Goal: Navigation & Orientation: Understand site structure

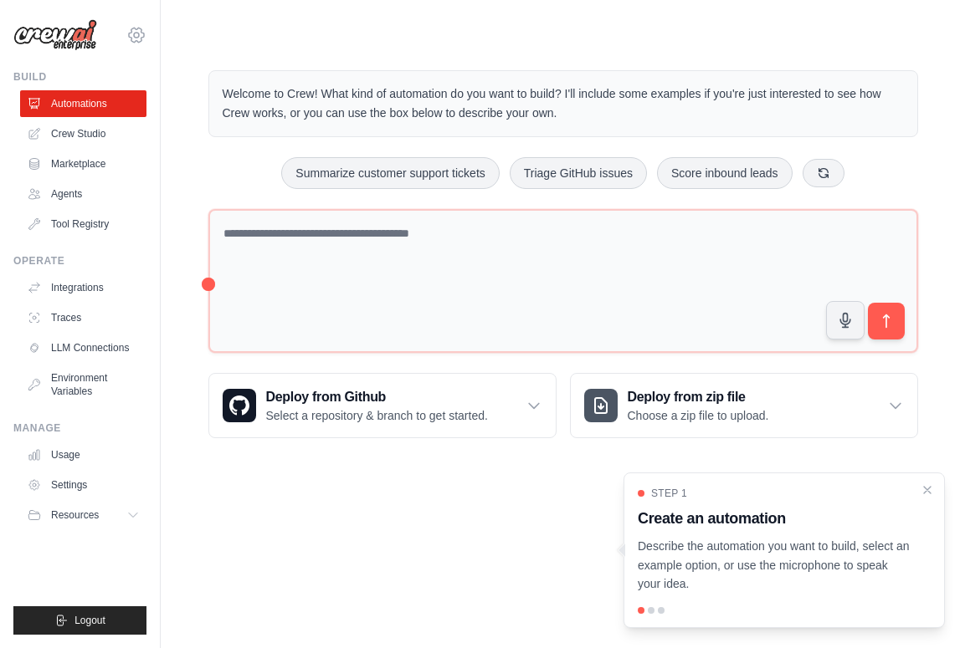
click at [139, 37] on icon at bounding box center [136, 35] width 20 height 20
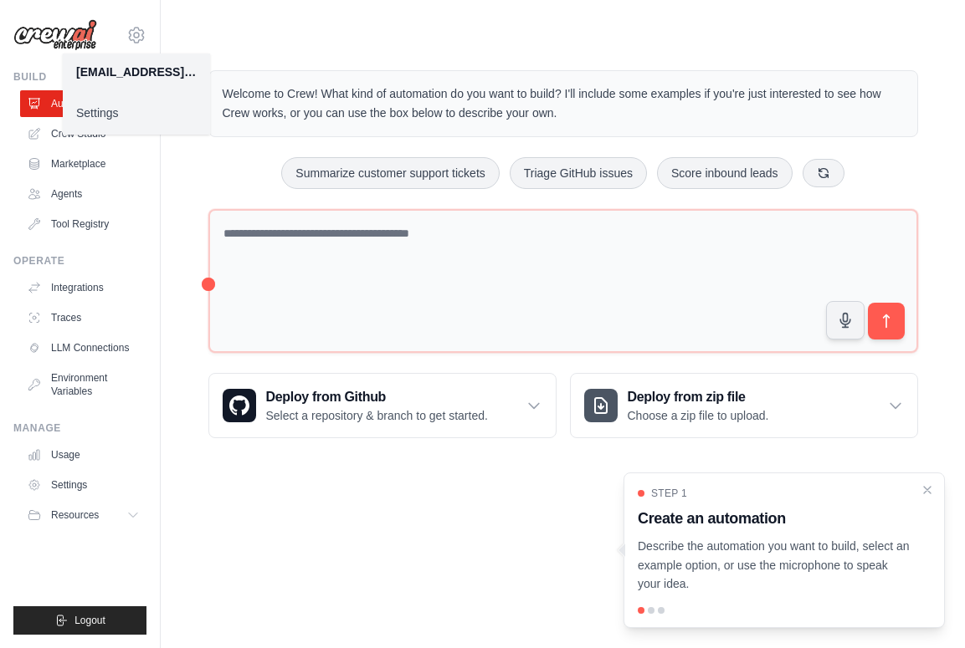
click at [102, 111] on link "Settings" at bounding box center [136, 113] width 147 height 30
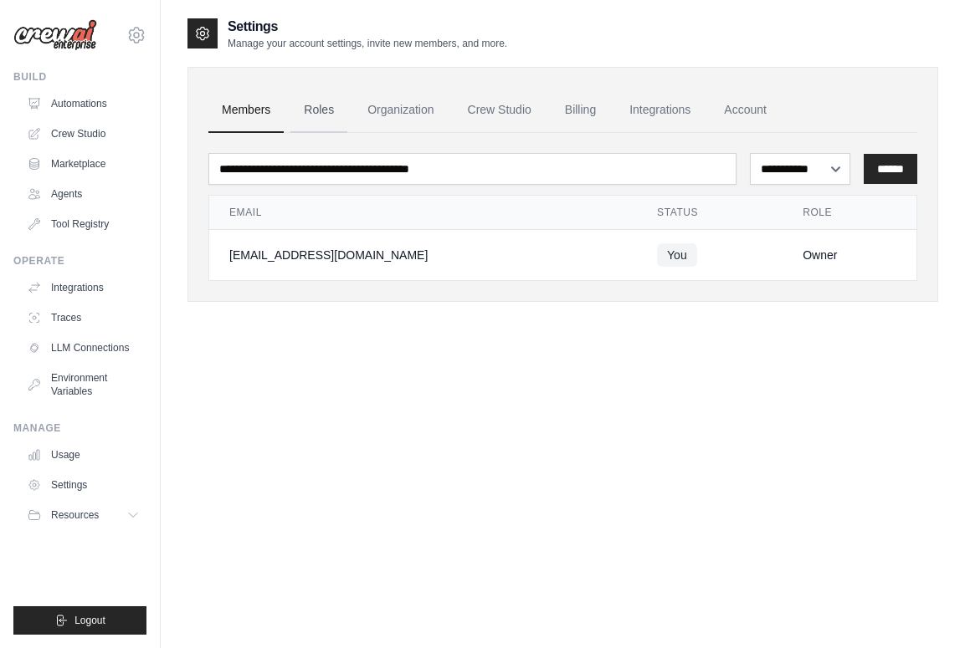
click at [319, 111] on link "Roles" at bounding box center [318, 110] width 57 height 45
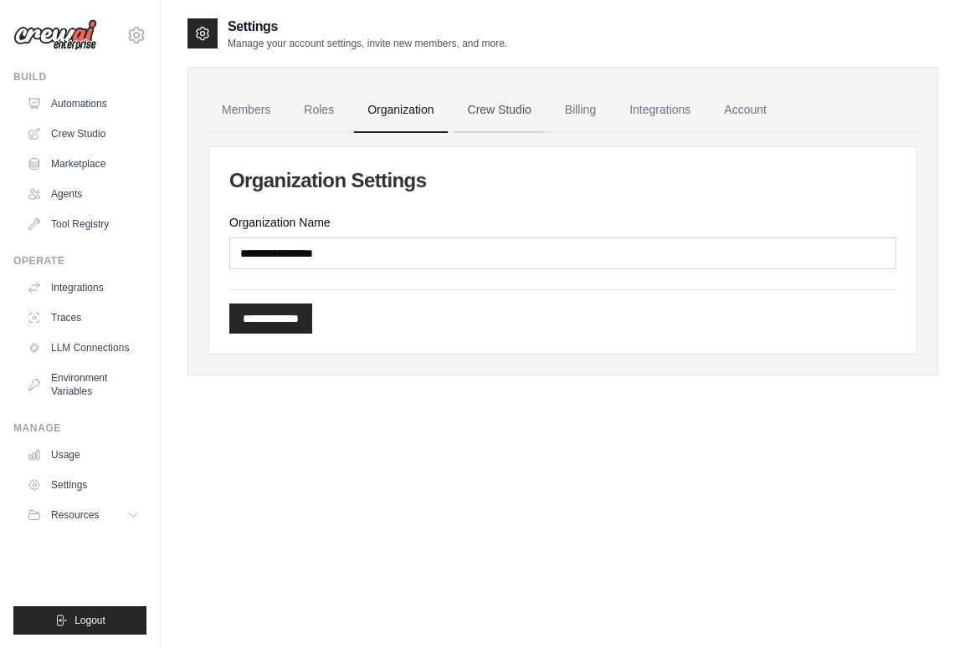
click at [502, 121] on link "Crew Studio" at bounding box center [499, 110] width 90 height 45
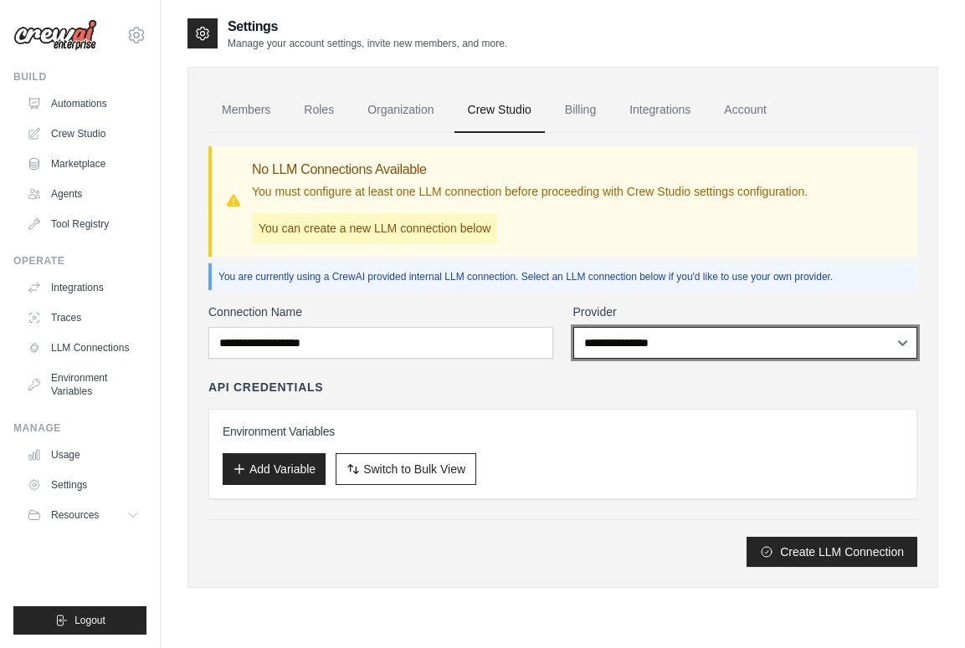
click at [612, 330] on select "**********" at bounding box center [745, 343] width 345 height 32
select select "******"
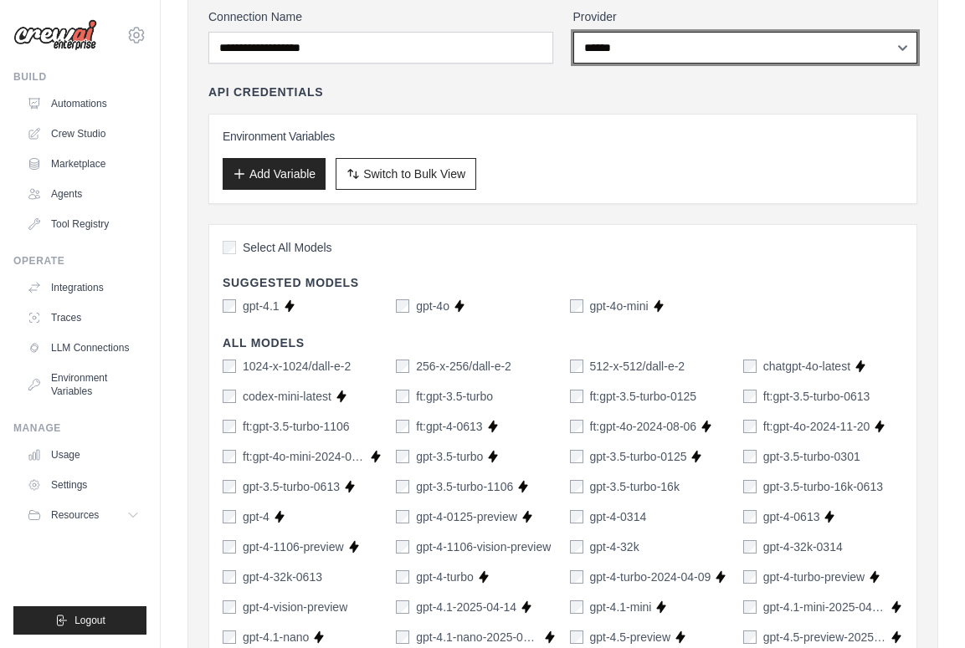
scroll to position [281, 0]
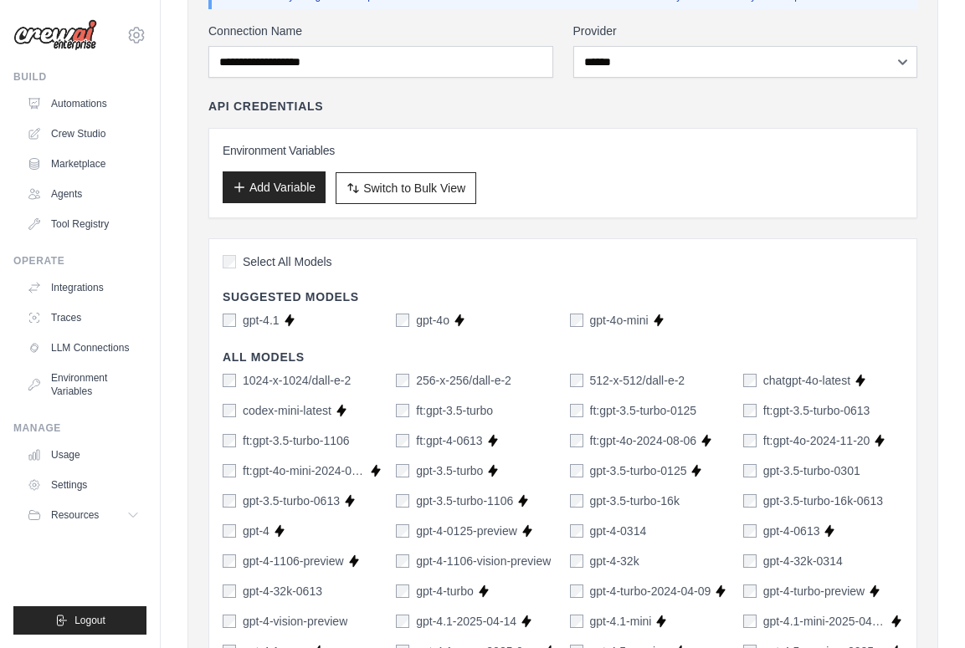
click at [303, 182] on button "Add Variable" at bounding box center [274, 188] width 103 height 32
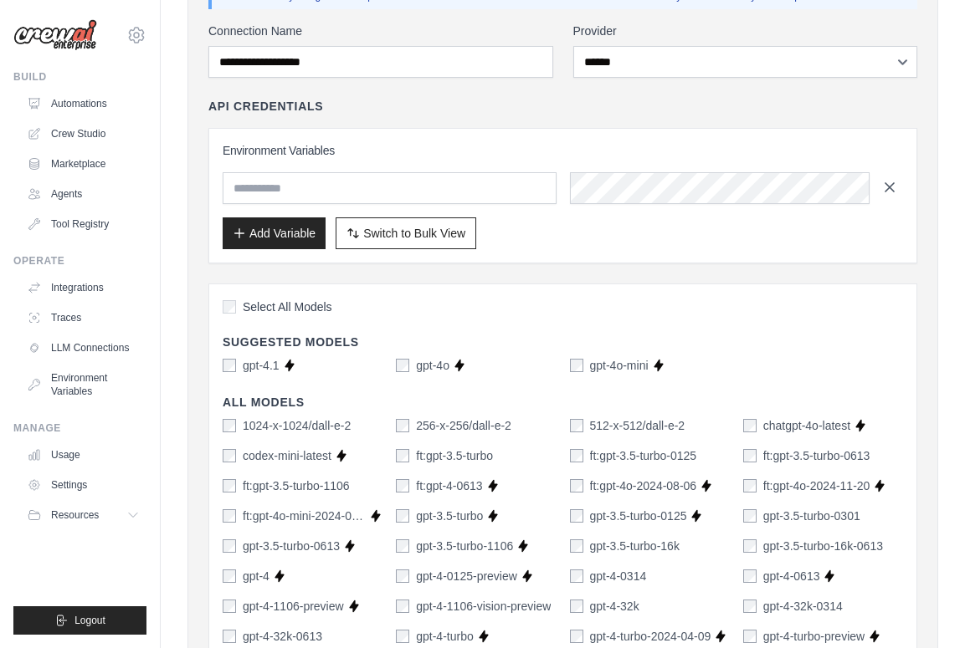
click at [894, 189] on icon "button" at bounding box center [889, 187] width 17 height 17
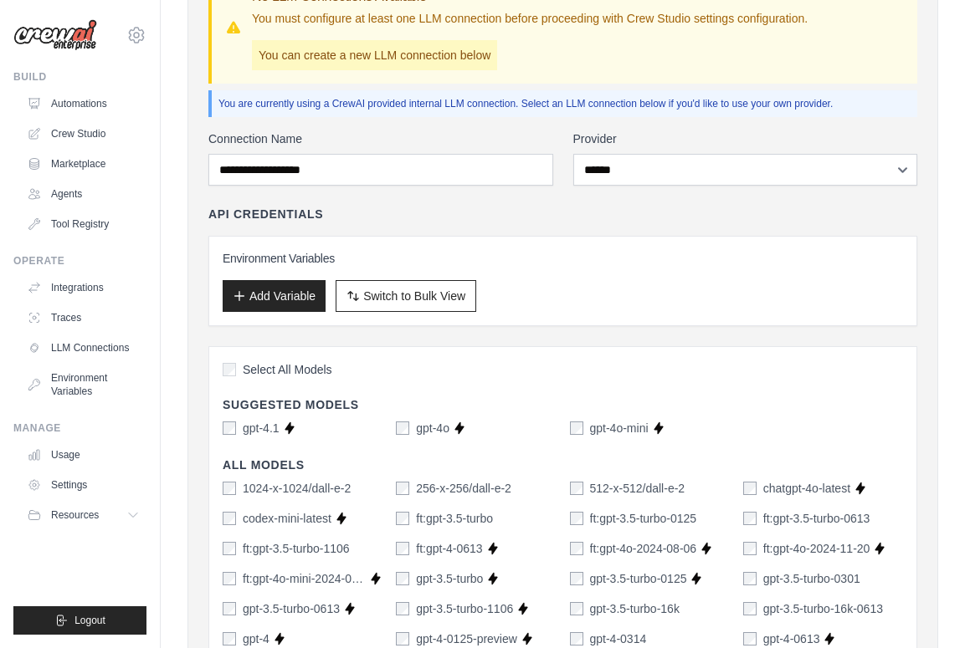
scroll to position [171, 0]
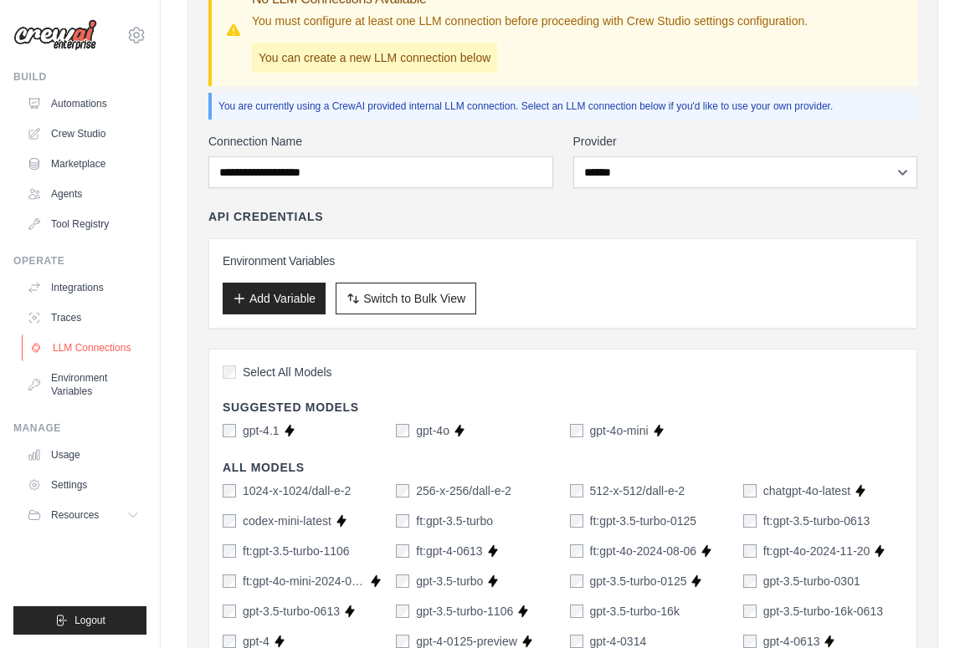
click at [68, 346] on link "LLM Connections" at bounding box center [85, 348] width 126 height 27
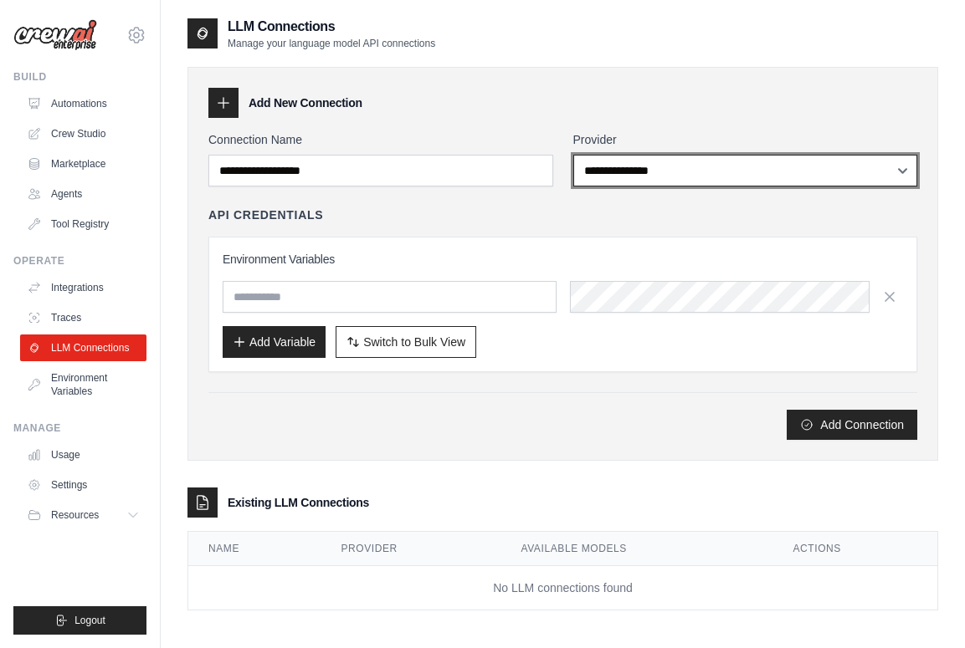
click at [617, 175] on select "**********" at bounding box center [745, 171] width 345 height 32
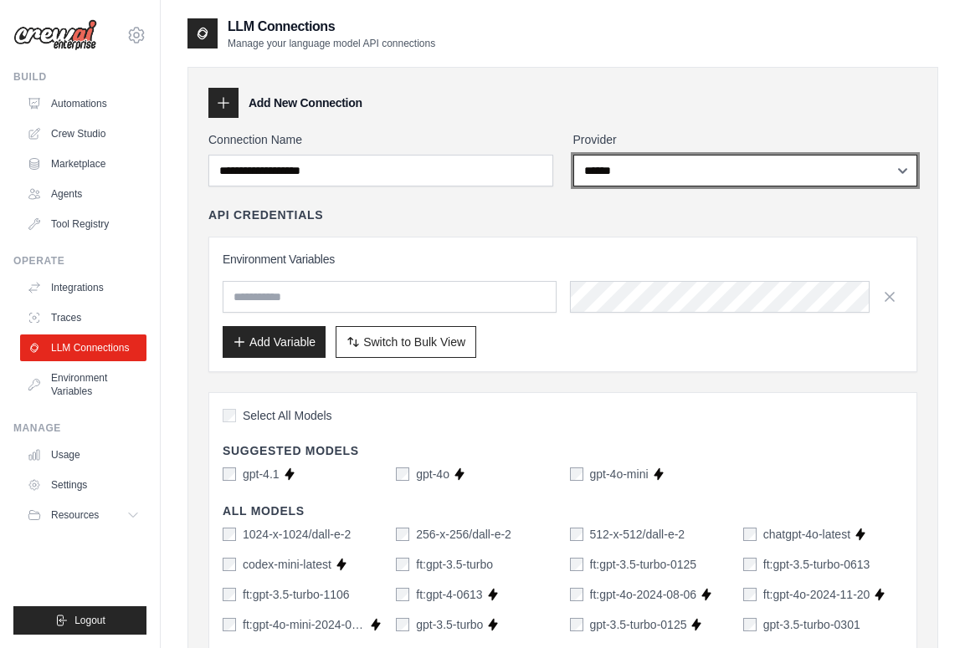
click at [642, 176] on select "**********" at bounding box center [745, 171] width 345 height 32
select select "*********"
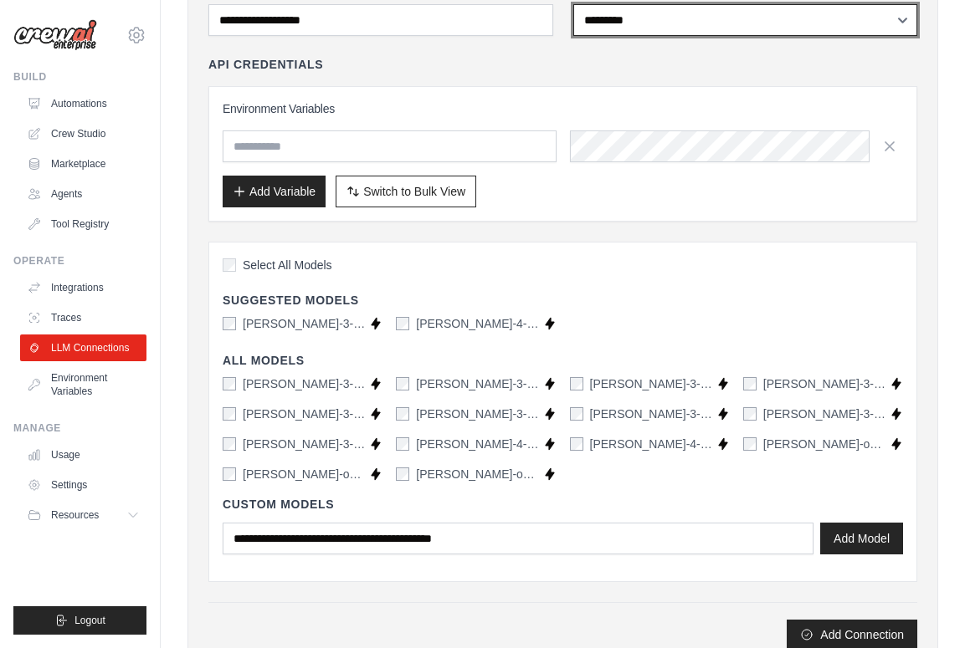
scroll to position [153, 0]
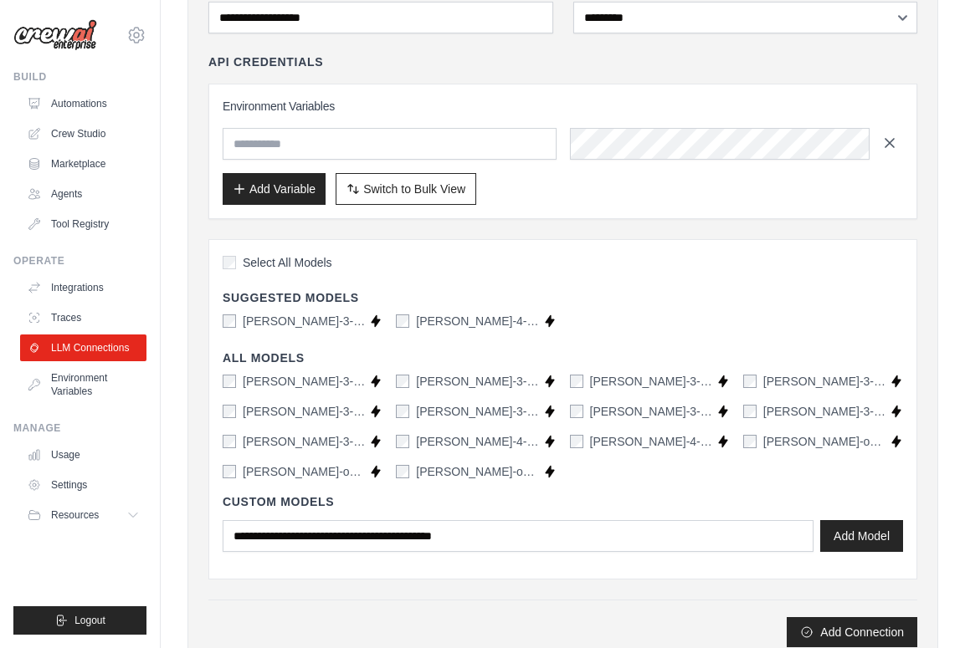
click at [895, 144] on icon "button" at bounding box center [889, 143] width 17 height 17
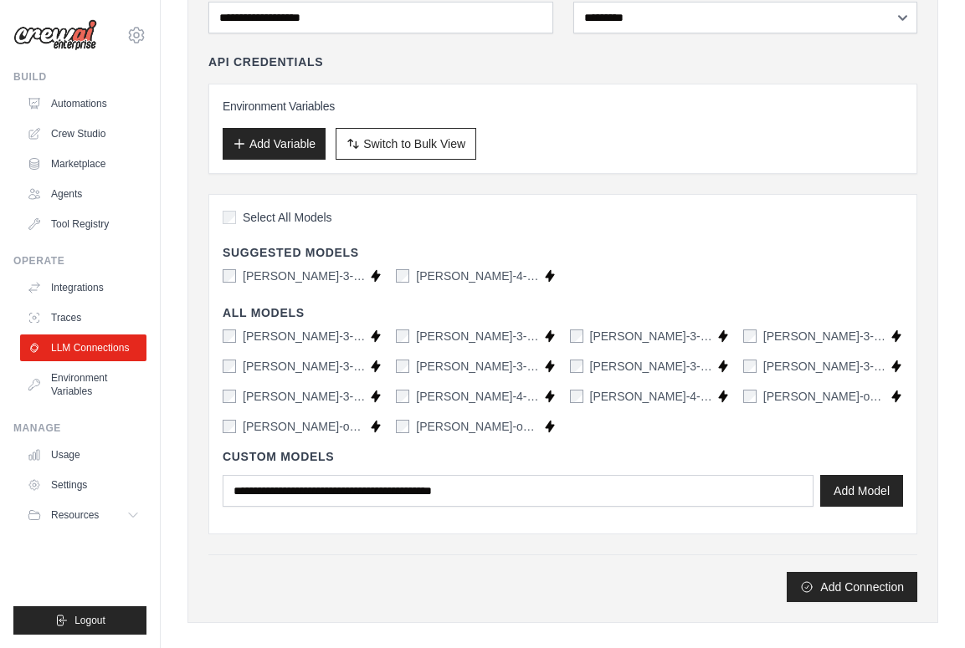
click at [320, 276] on label "claude-3-7-sonnet-latest" at bounding box center [304, 276] width 123 height 17
click at [84, 451] on link "Usage" at bounding box center [85, 455] width 126 height 27
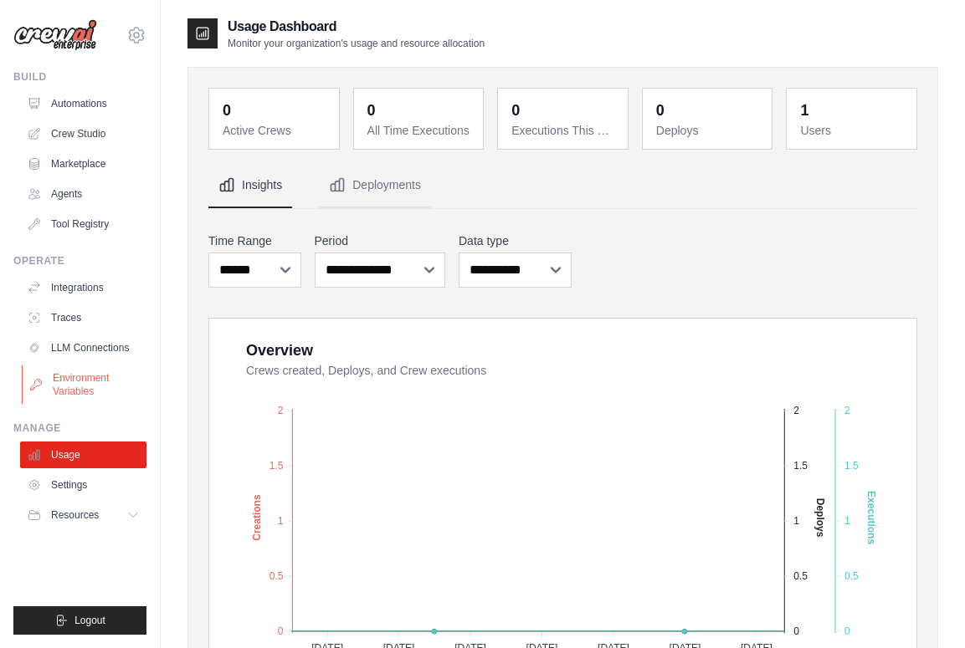
click at [84, 377] on link "Environment Variables" at bounding box center [85, 385] width 126 height 40
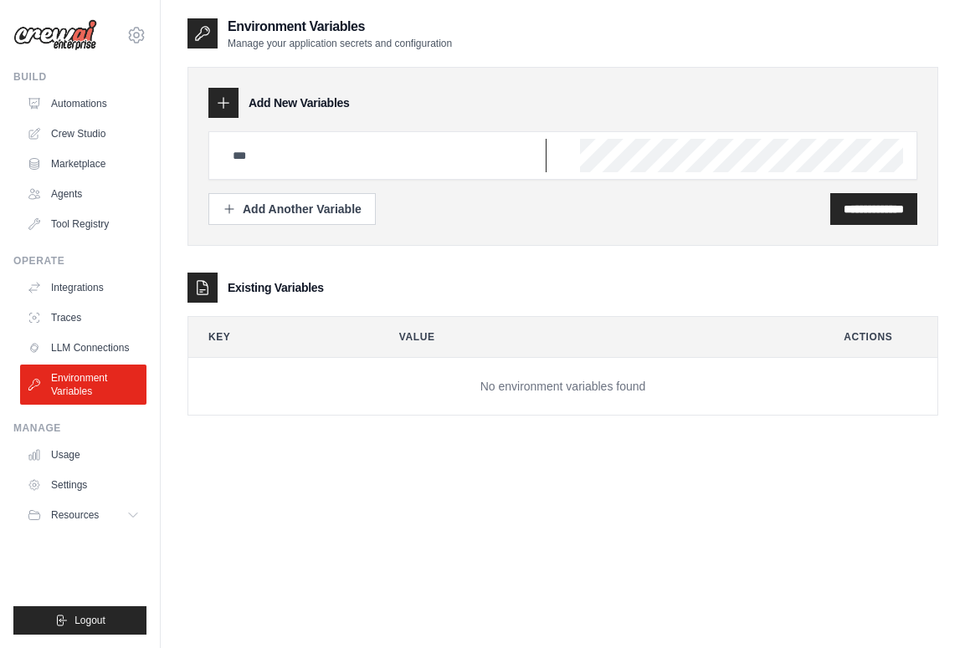
click at [290, 156] on input "text" at bounding box center [385, 155] width 324 height 33
click at [597, 217] on div "**********" at bounding box center [562, 209] width 709 height 32
click at [61, 314] on link "Traces" at bounding box center [85, 318] width 126 height 27
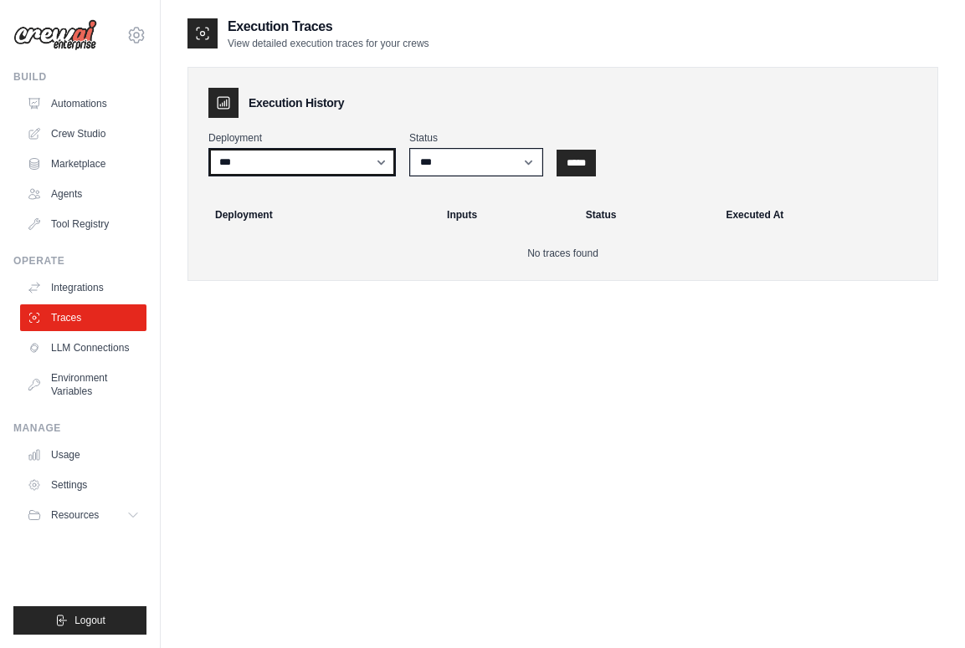
click at [380, 161] on select "***" at bounding box center [301, 162] width 187 height 28
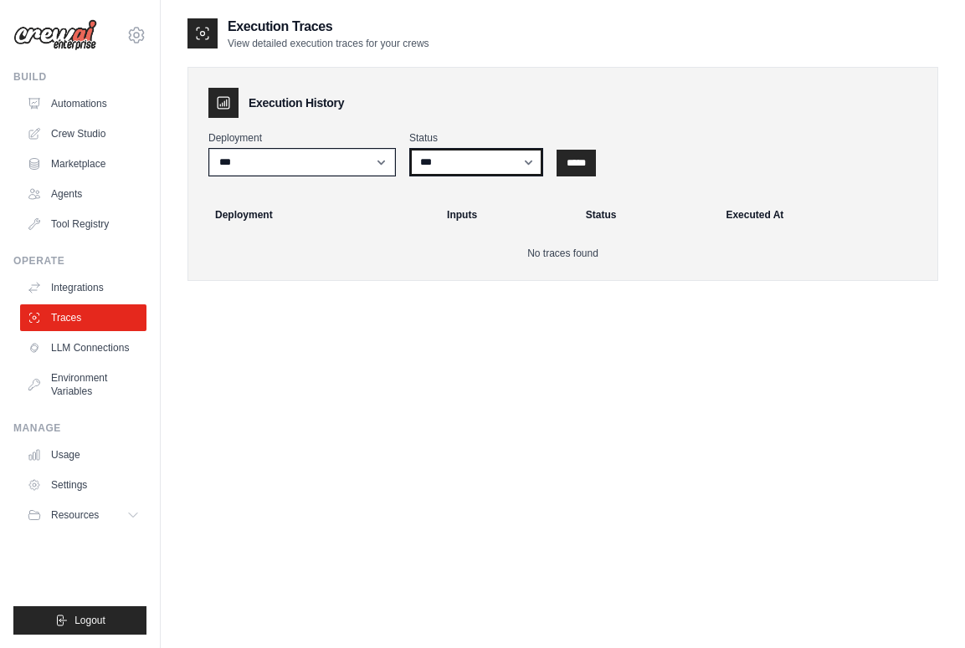
click at [455, 169] on select "*** ********* ******* *****" at bounding box center [476, 162] width 134 height 28
click at [79, 282] on link "Integrations" at bounding box center [85, 287] width 126 height 27
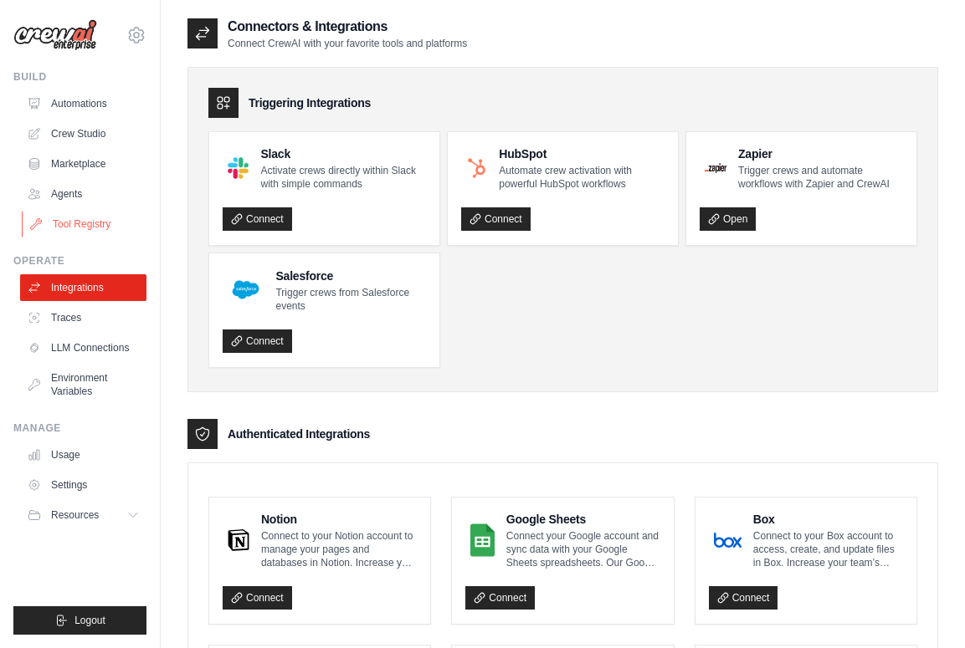
click at [73, 222] on link "Tool Registry" at bounding box center [85, 224] width 126 height 27
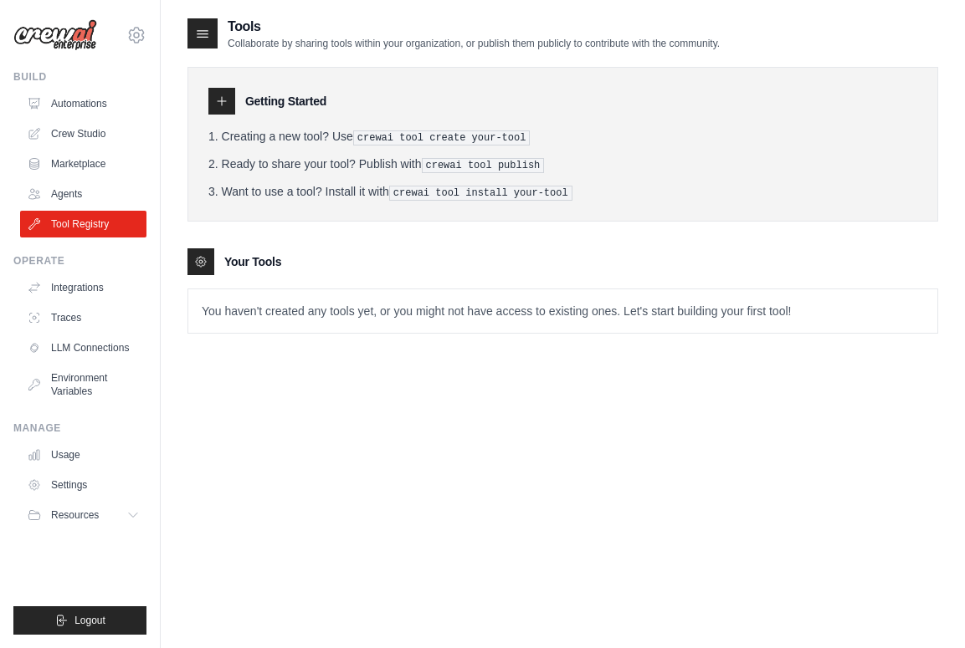
click at [261, 308] on p "You haven't created any tools yet, or you might not have access to existing one…" at bounding box center [562, 312] width 749 height 44
click at [342, 281] on tools-list\a "Your Tools You haven't created any tools yet, or you might not have access to e…" at bounding box center [562, 291] width 751 height 85
click at [212, 105] on div at bounding box center [221, 101] width 27 height 27
click at [219, 98] on icon at bounding box center [221, 101] width 13 height 13
click at [216, 101] on icon at bounding box center [221, 101] width 13 height 13
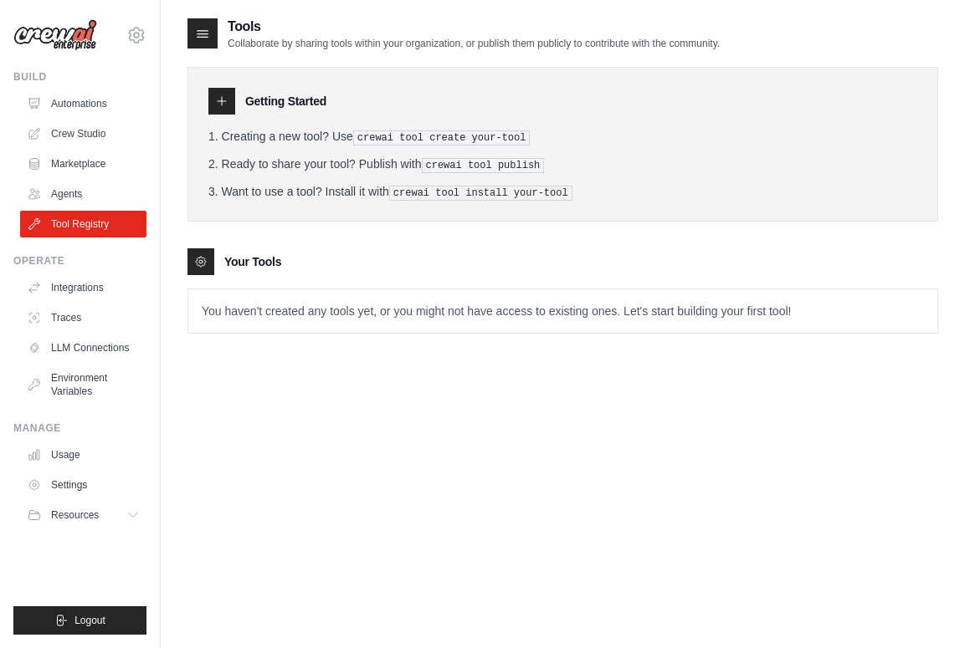
click at [201, 260] on icon at bounding box center [200, 261] width 3 height 3
click at [248, 259] on h3 "Your Tools" at bounding box center [252, 262] width 57 height 17
click at [221, 94] on div at bounding box center [221, 101] width 27 height 27
click at [68, 194] on link "Agents" at bounding box center [85, 194] width 126 height 27
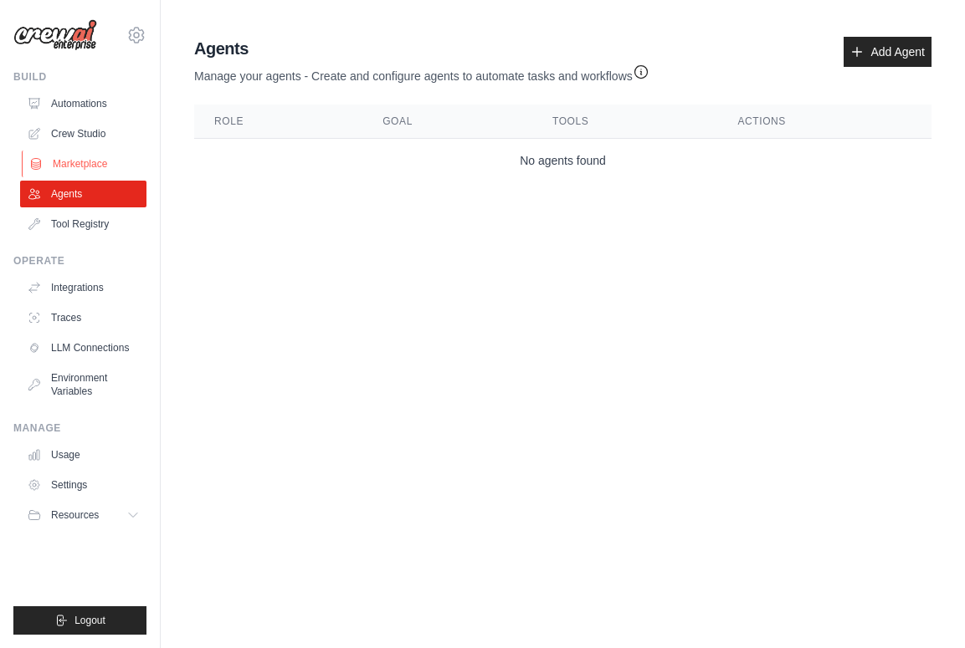
click at [56, 157] on link "Marketplace" at bounding box center [85, 164] width 126 height 27
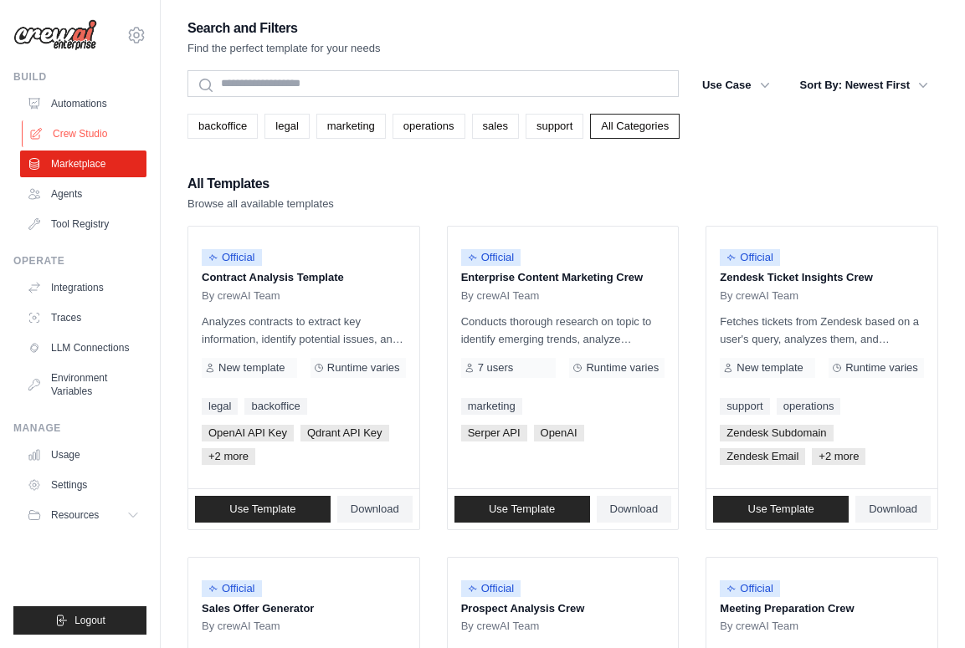
click at [102, 127] on link "Crew Studio" at bounding box center [85, 133] width 126 height 27
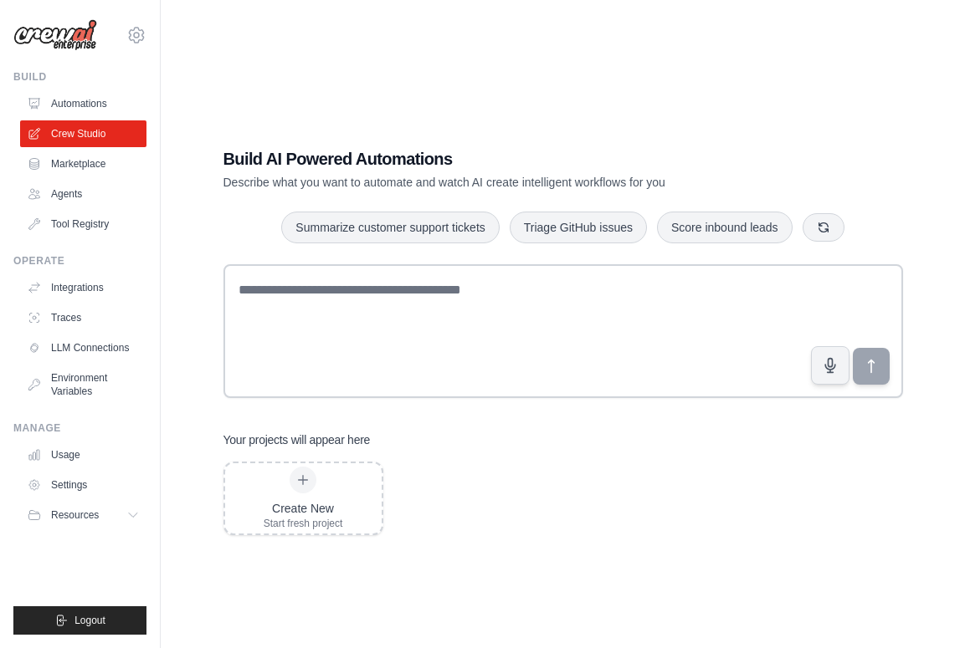
click at [79, 104] on link "Automations" at bounding box center [83, 103] width 126 height 27
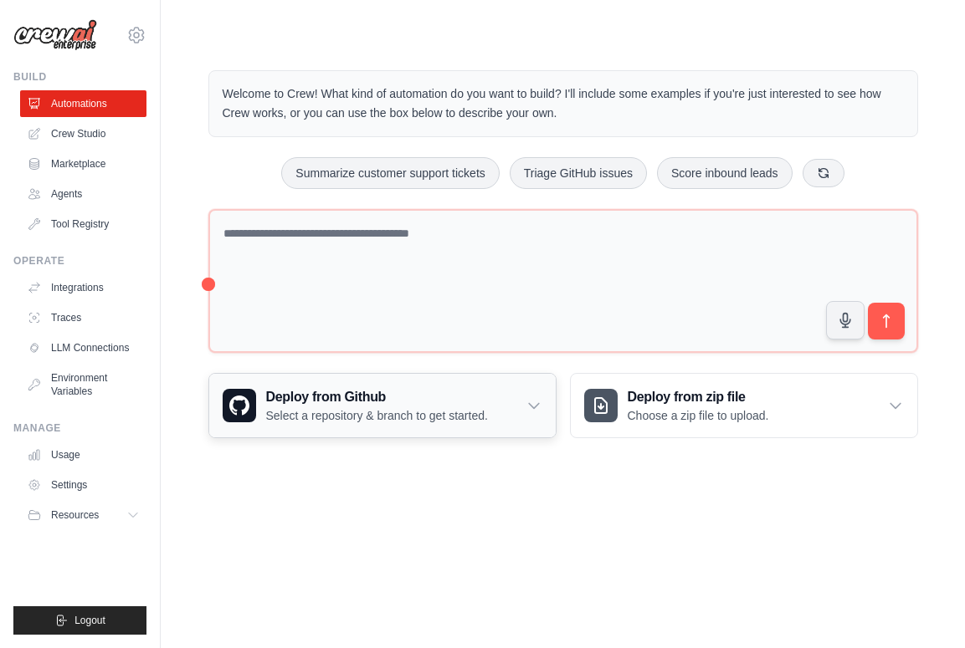
click at [533, 407] on icon at bounding box center [534, 406] width 10 height 5
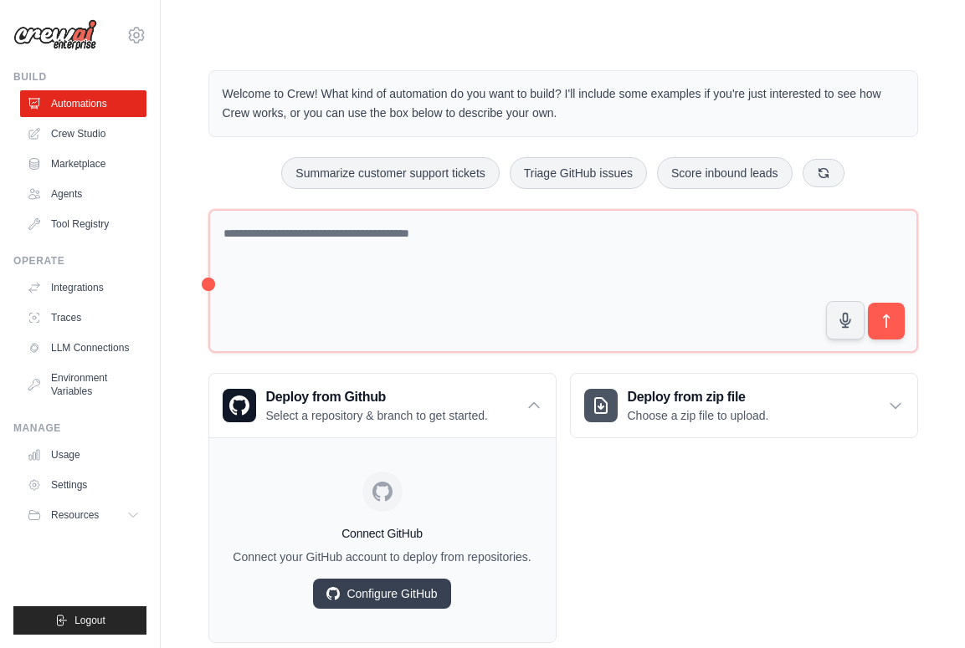
click at [596, 471] on div "Deploy from zip file Choose a zip file to upload. Upload a ZIP file containing …" at bounding box center [744, 508] width 348 height 270
click at [535, 392] on div "Deploy from Github Select a repository & branch to get started." at bounding box center [382, 406] width 346 height 64
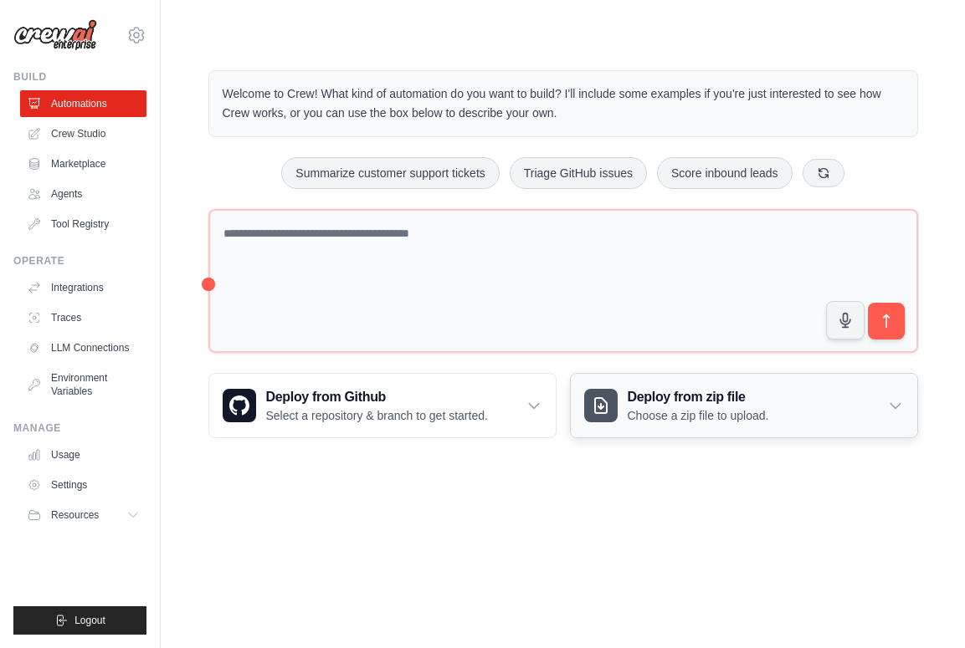
click at [885, 408] on div "Deploy from zip file Choose a zip file to upload." at bounding box center [744, 406] width 346 height 64
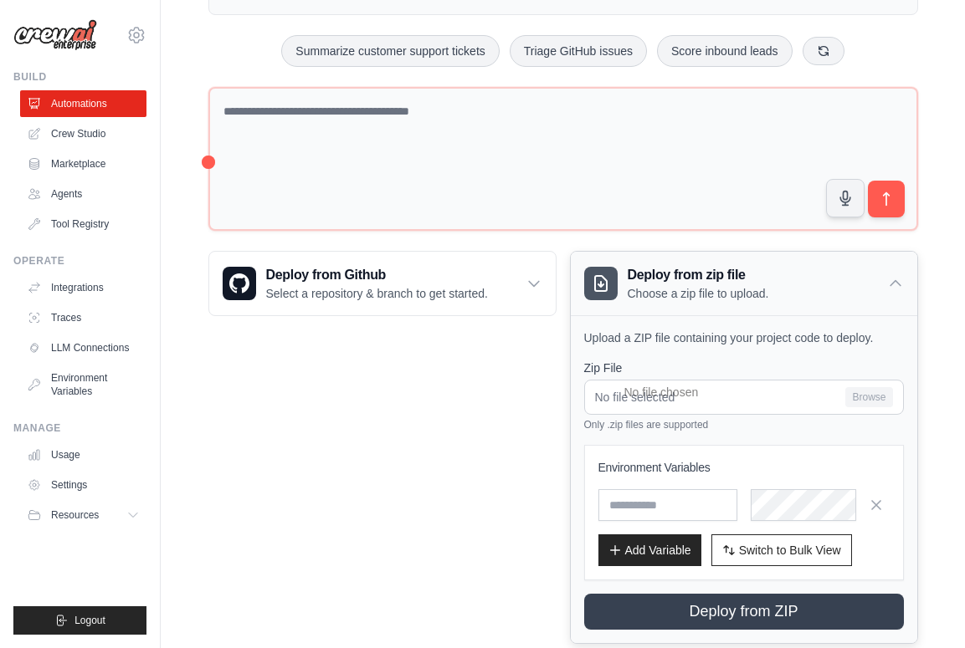
scroll to position [127, 0]
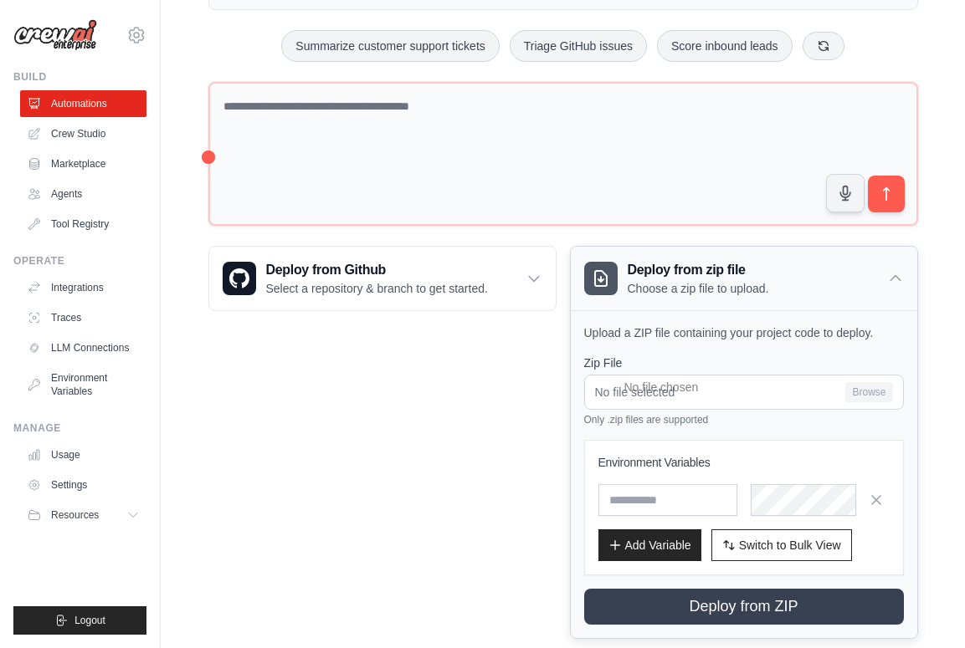
click at [894, 274] on icon at bounding box center [895, 278] width 17 height 17
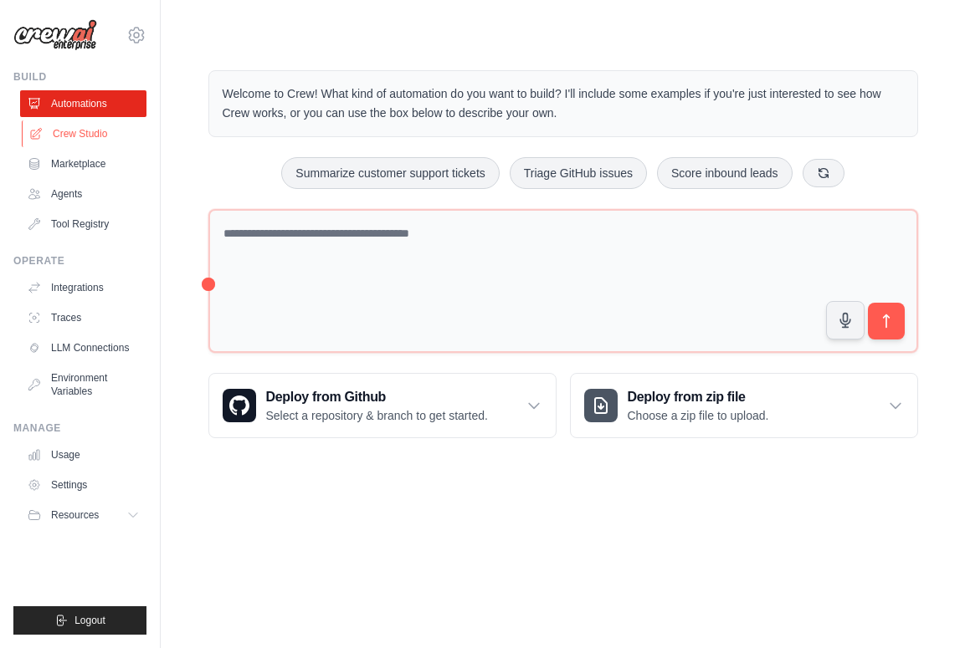
click at [77, 134] on link "Crew Studio" at bounding box center [85, 133] width 126 height 27
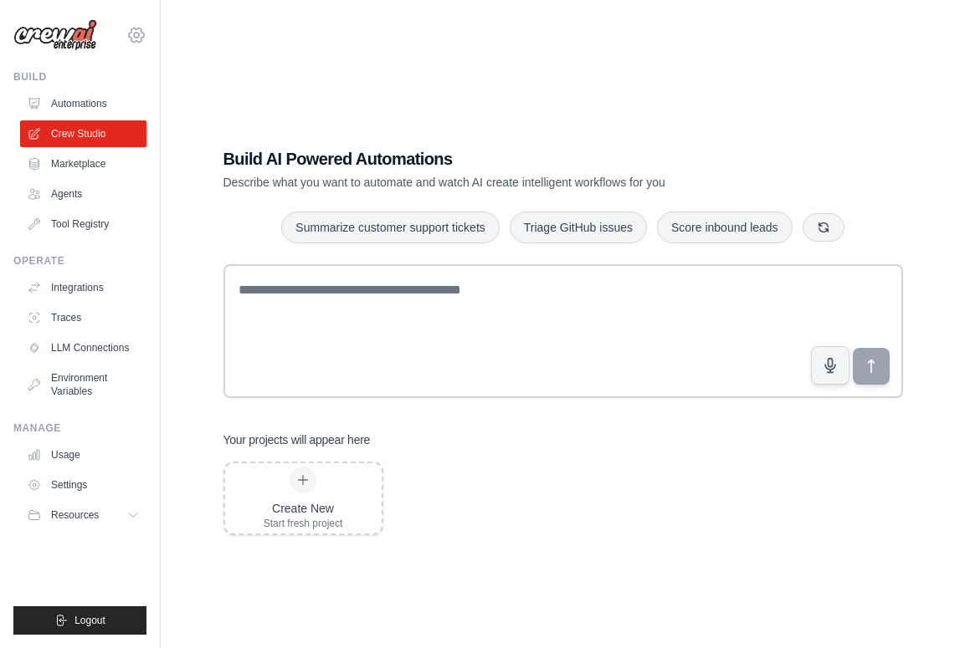
click at [135, 37] on icon at bounding box center [136, 35] width 5 height 5
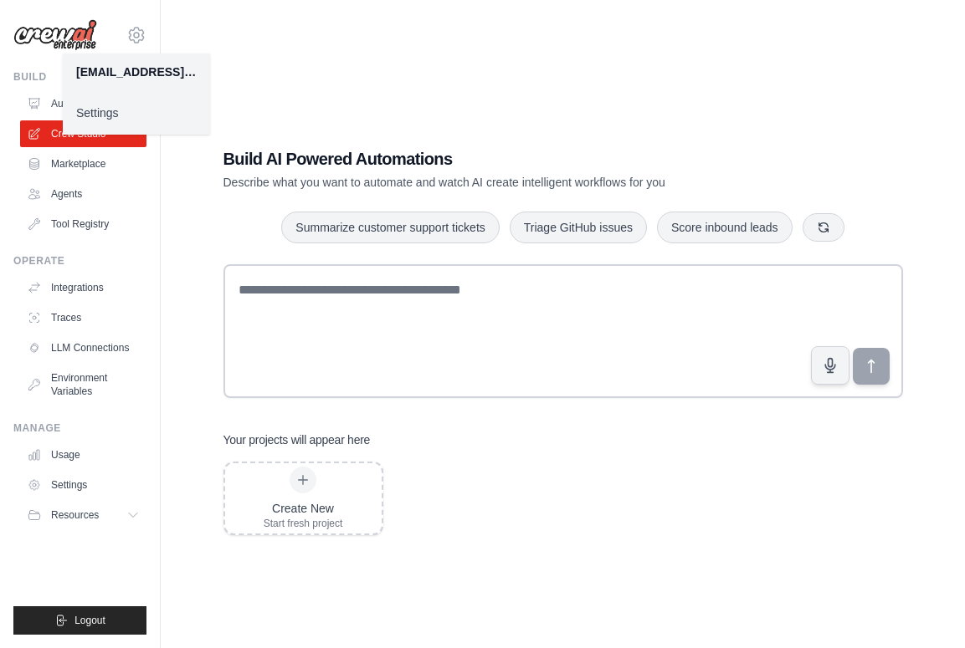
click at [105, 107] on link "Settings" at bounding box center [136, 113] width 147 height 30
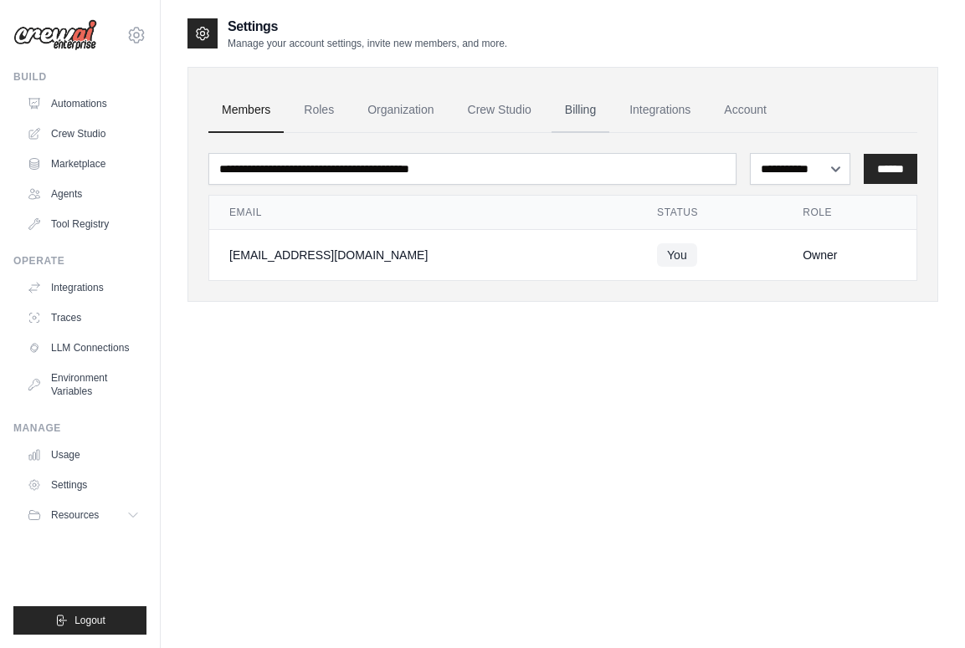
click at [581, 109] on link "Billing" at bounding box center [580, 110] width 58 height 45
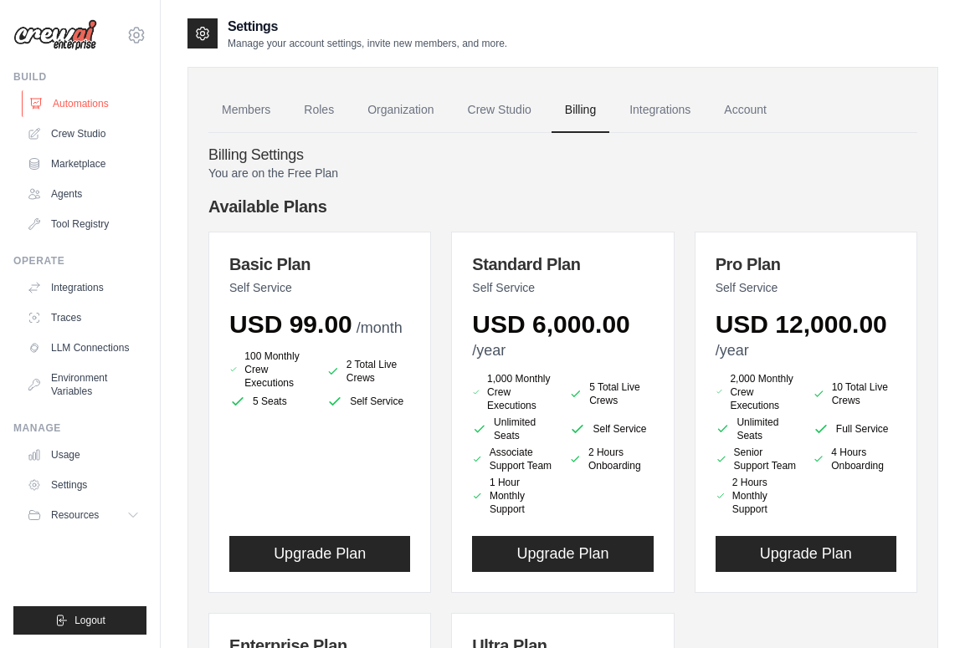
click at [80, 103] on link "Automations" at bounding box center [85, 103] width 126 height 27
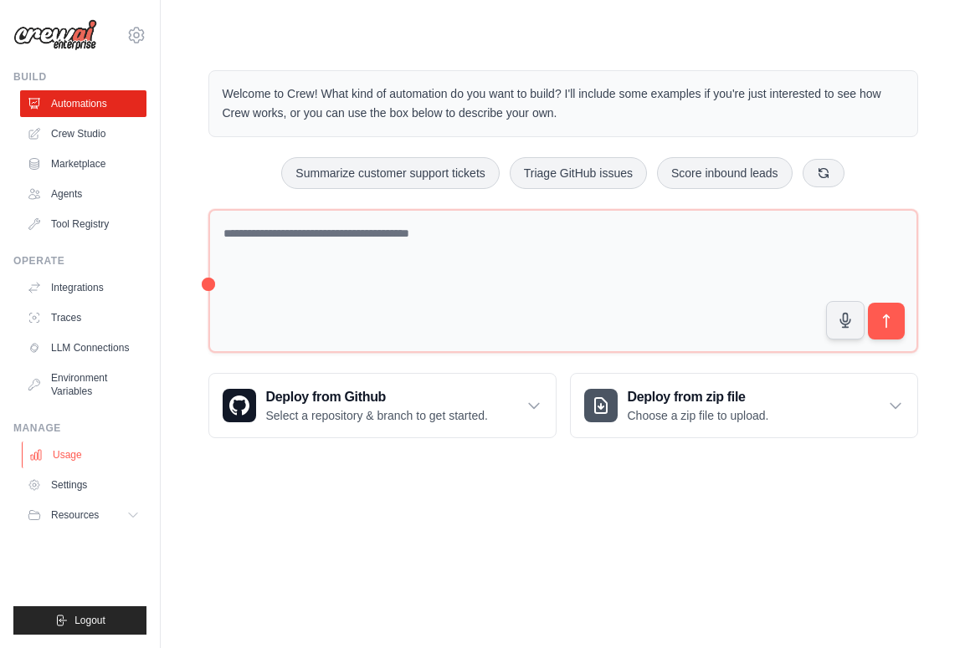
click at [59, 466] on link "Usage" at bounding box center [85, 455] width 126 height 27
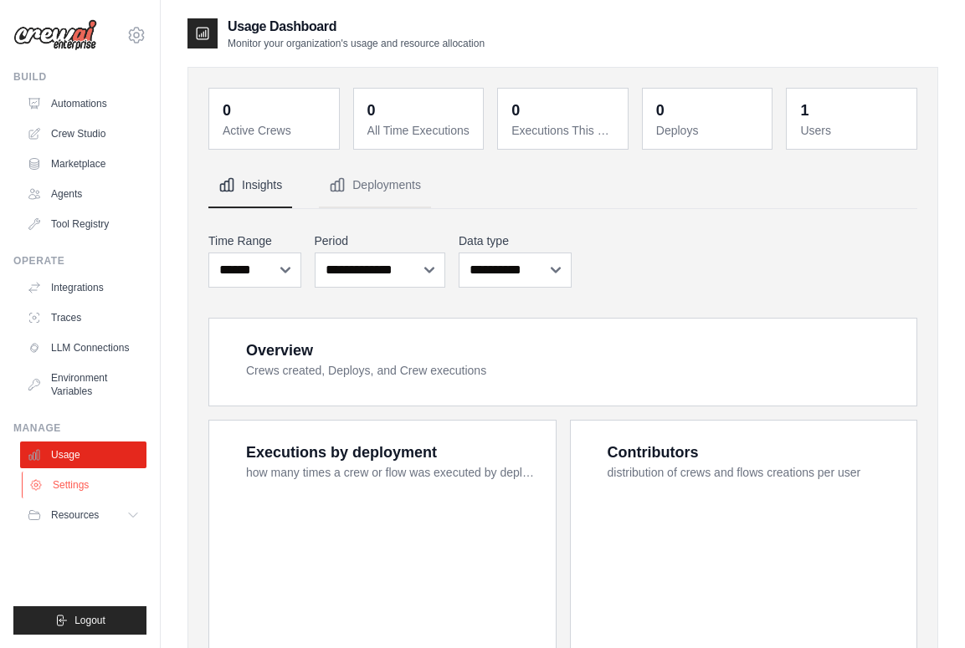
click at [66, 494] on link "Settings" at bounding box center [85, 485] width 126 height 27
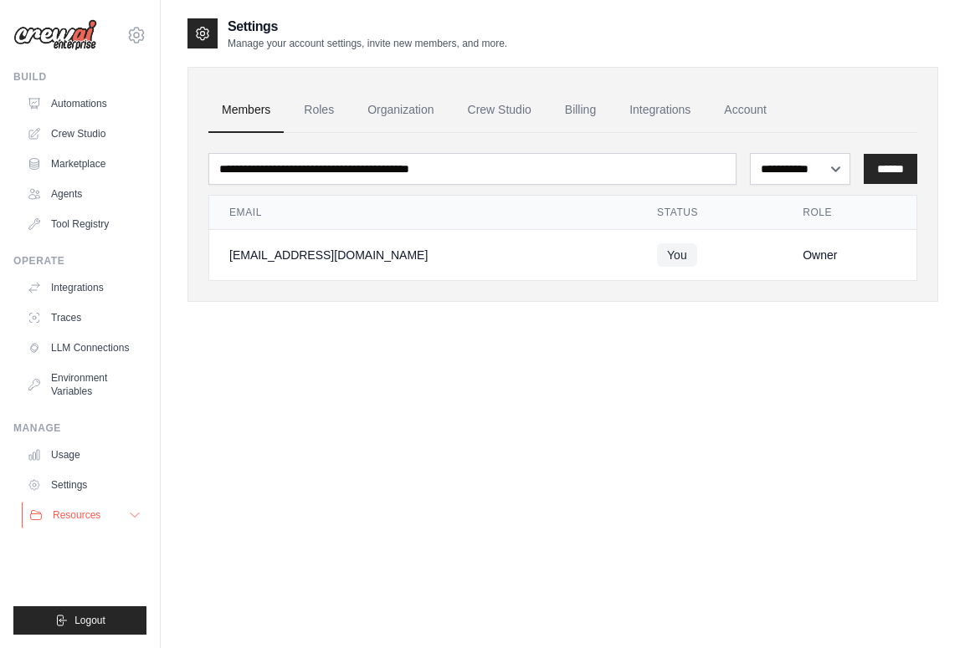
click at [128, 517] on icon at bounding box center [134, 515] width 13 height 13
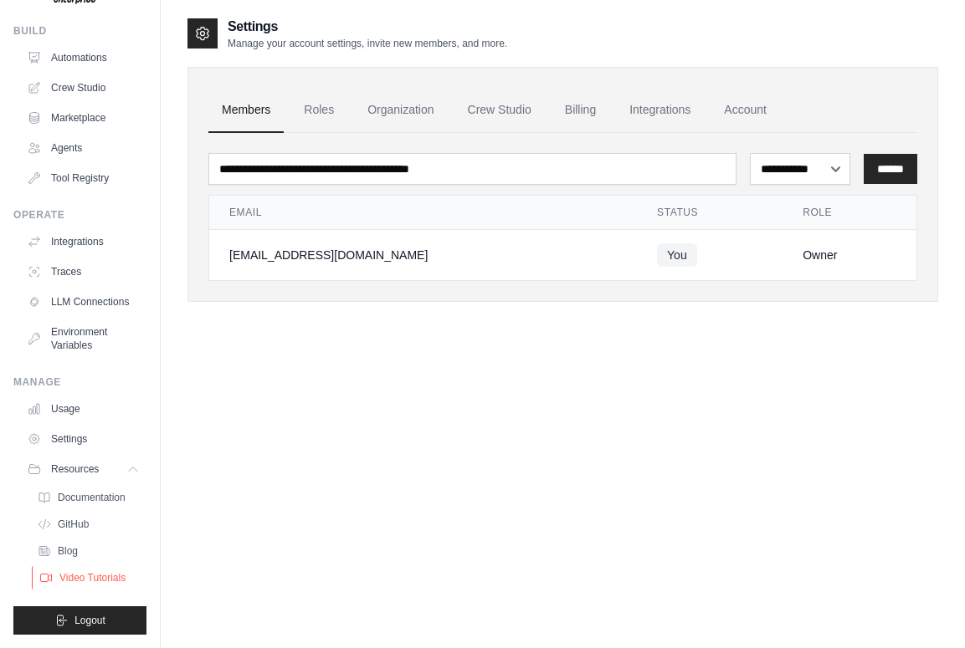
click at [87, 573] on span "Video Tutorials" at bounding box center [92, 578] width 66 height 13
